Goal: Task Accomplishment & Management: Manage account settings

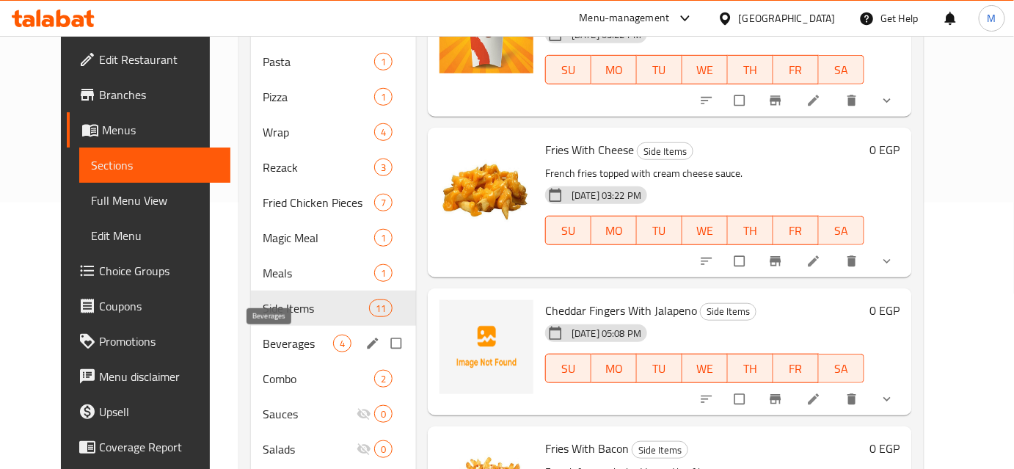
scroll to position [346, 0]
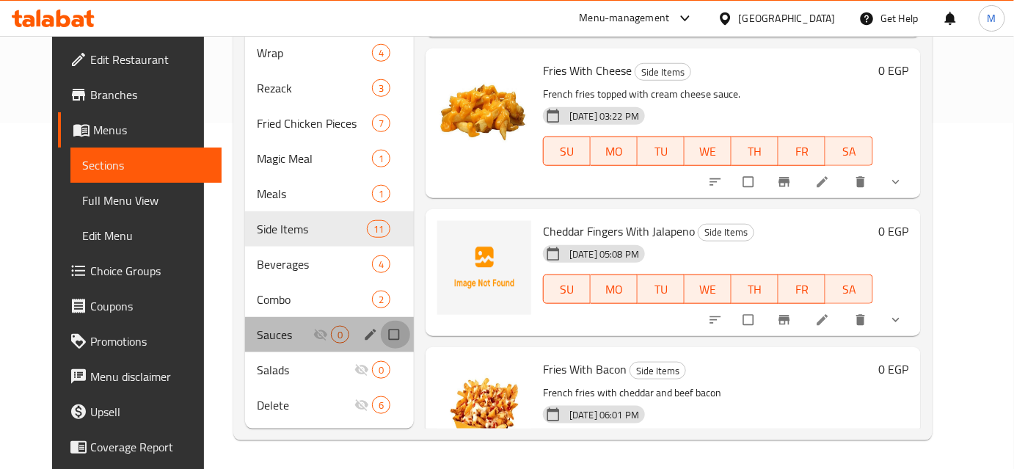
click at [385, 332] on input "Menu sections" at bounding box center [395, 335] width 31 height 28
checkbox input "true"
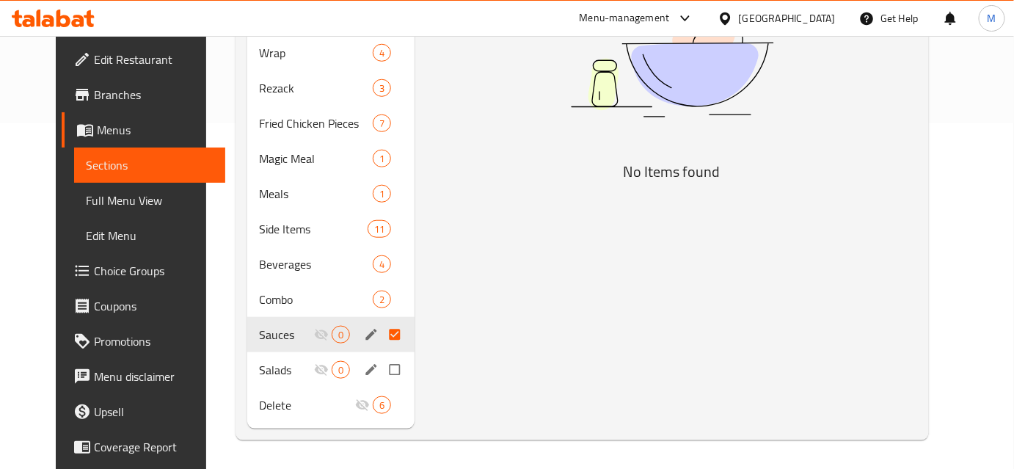
click at [388, 365] on input "Menu sections" at bounding box center [396, 370] width 31 height 28
checkbox input "true"
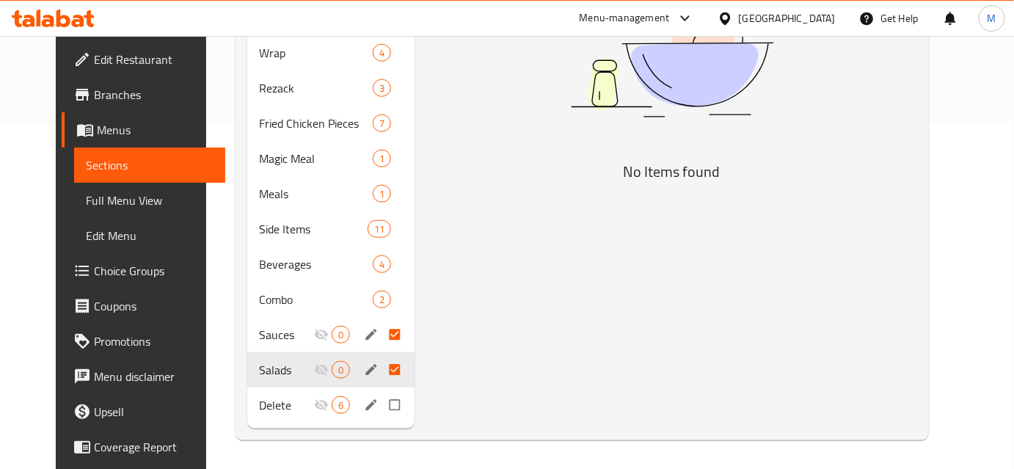
click at [384, 409] on input "Menu sections" at bounding box center [396, 405] width 31 height 28
checkbox input "true"
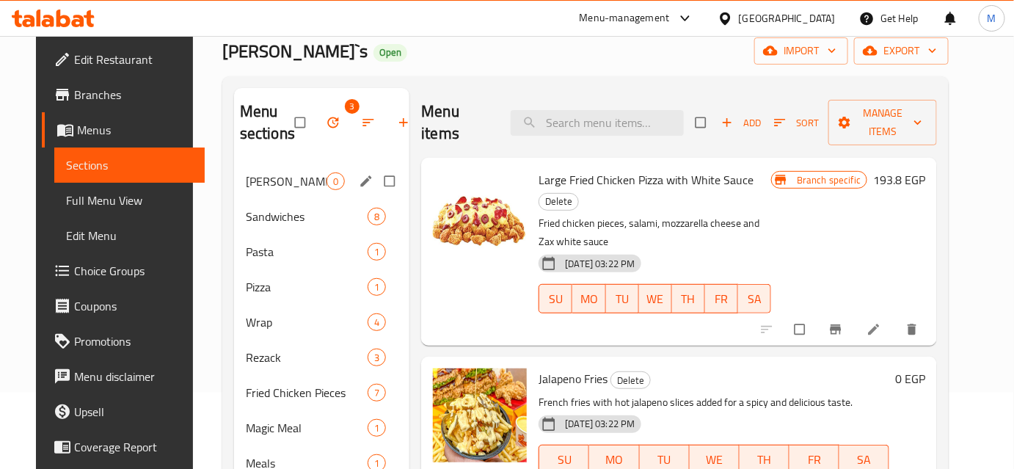
scroll to position [12, 0]
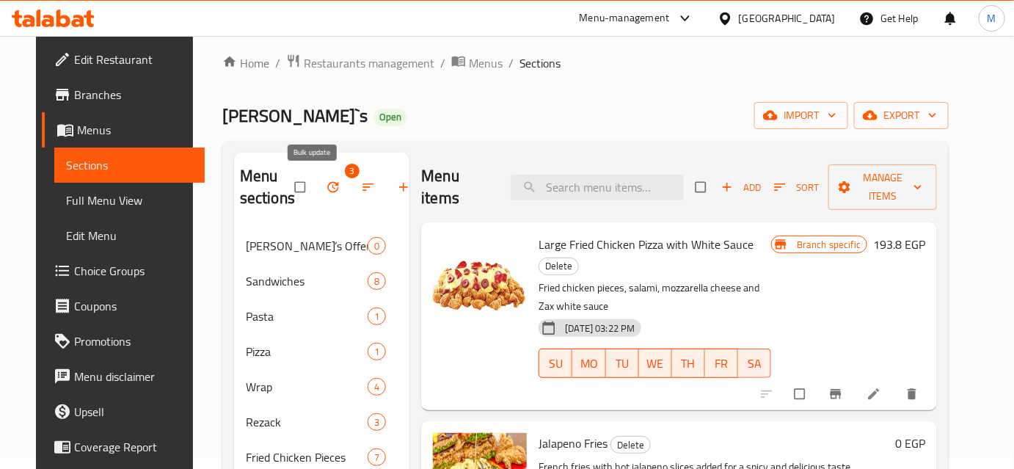
click at [327, 188] on icon "button" at bounding box center [332, 187] width 11 height 11
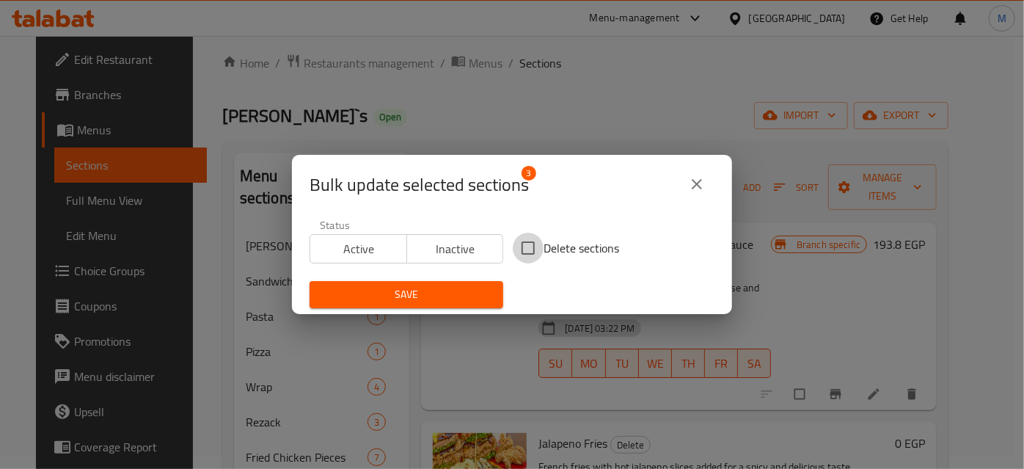
click at [527, 245] on input "Delete sections" at bounding box center [528, 248] width 31 height 31
checkbox input "true"
drag, startPoint x: 429, startPoint y: 296, endPoint x: 271, endPoint y: 101, distance: 251.5
click at [428, 296] on span "Save" at bounding box center [406, 294] width 170 height 18
